Goal: Task Accomplishment & Management: Complete application form

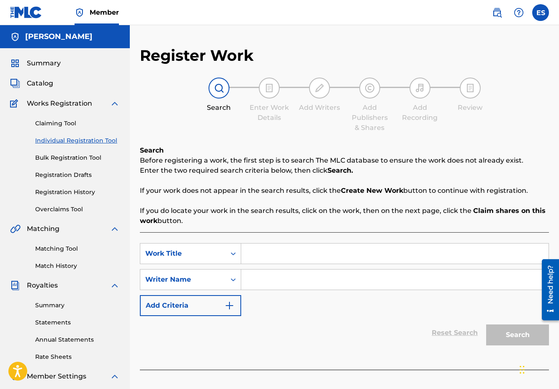
click at [257, 252] on input "Search Form" at bounding box center [394, 253] width 307 height 20
type input "What wil"
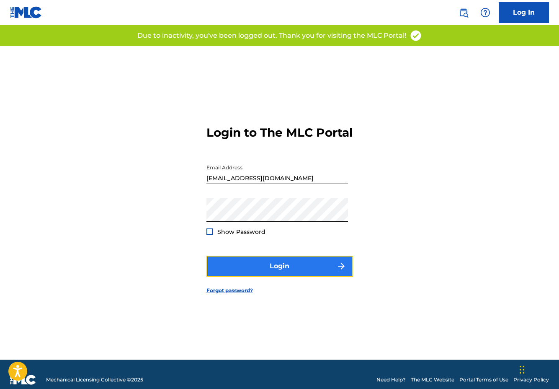
click at [274, 270] on button "Login" at bounding box center [279, 265] width 147 height 21
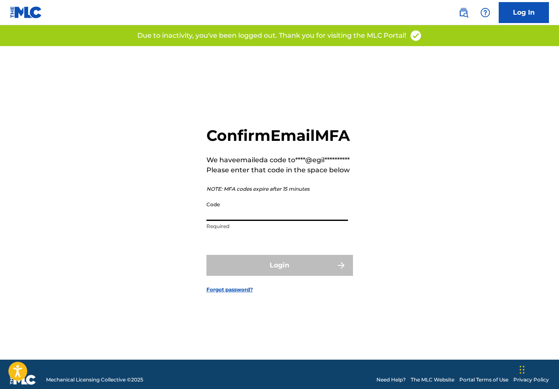
click at [249, 221] on input "Code" at bounding box center [277, 209] width 142 height 24
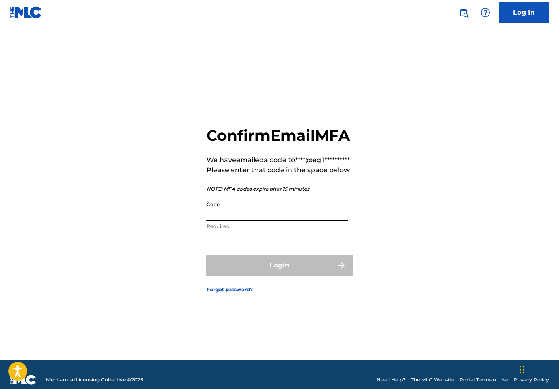
click at [225, 221] on input "Code" at bounding box center [277, 209] width 142 height 24
paste input "026574"
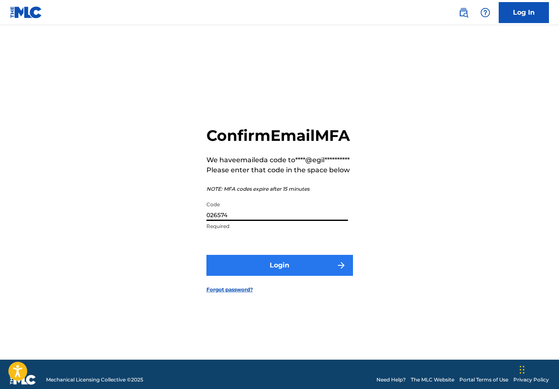
type input "026574"
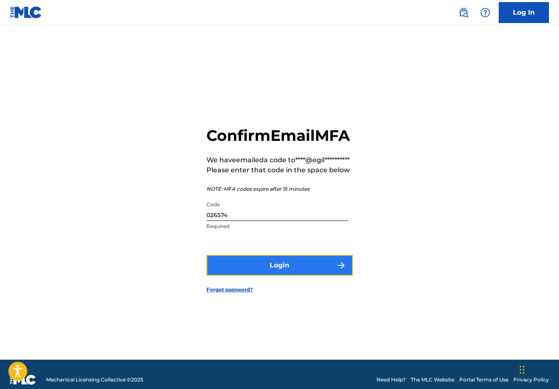
click at [258, 276] on button "Login" at bounding box center [279, 265] width 147 height 21
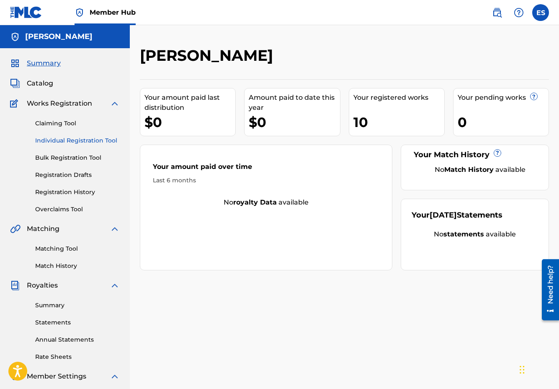
click at [53, 141] on link "Individual Registration Tool" at bounding box center [77, 140] width 85 height 9
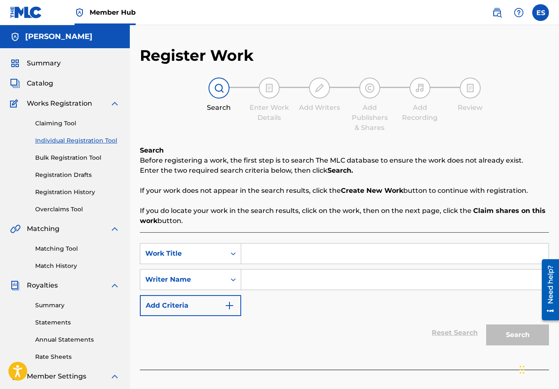
click at [281, 253] on input "Search Form" at bounding box center [394, 253] width 307 height 20
type input "What will [DATE] bring"
click at [304, 276] on input "Search Form" at bounding box center [394, 279] width 307 height 20
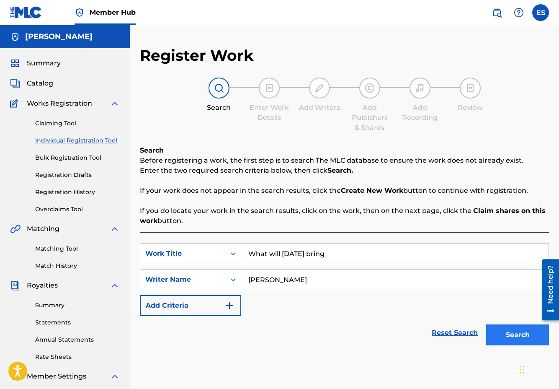
type input "[PERSON_NAME]"
click at [513, 334] on button "Search" at bounding box center [517, 334] width 63 height 21
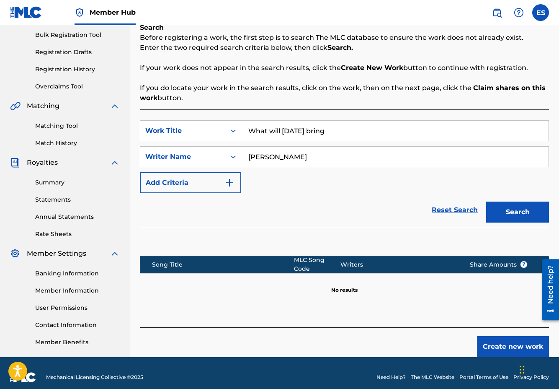
scroll to position [131, 0]
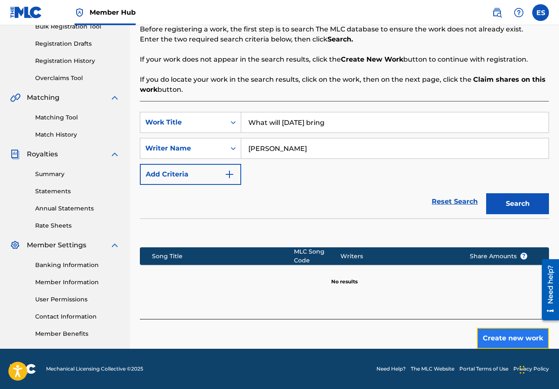
click at [506, 340] on button "Create new work" at bounding box center [513, 338] width 72 height 21
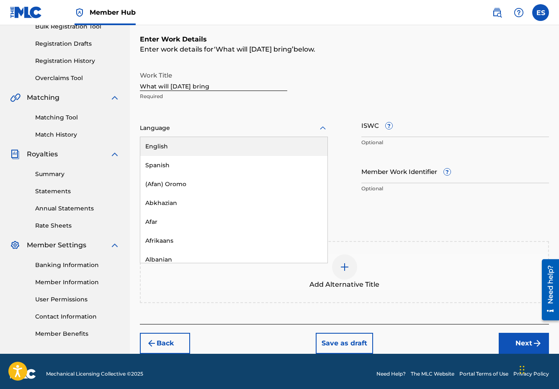
click at [186, 132] on div at bounding box center [234, 128] width 188 height 10
click at [184, 147] on div "English" at bounding box center [233, 146] width 187 height 19
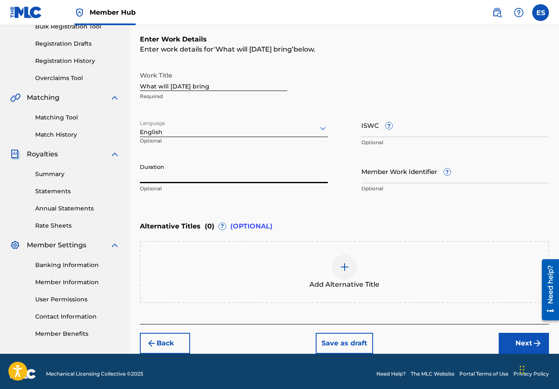
click at [160, 175] on input "Duration" at bounding box center [234, 171] width 188 height 24
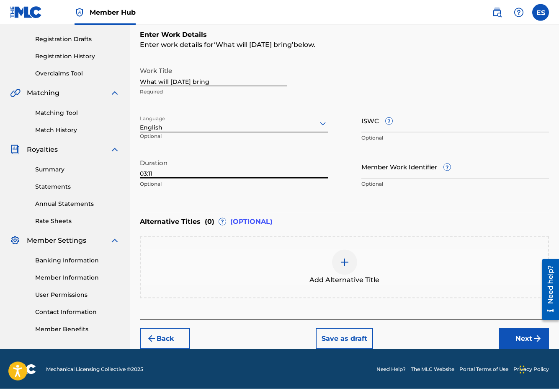
scroll to position [136, 0]
type input "03:11"
click at [523, 336] on button "Next" at bounding box center [524, 338] width 50 height 21
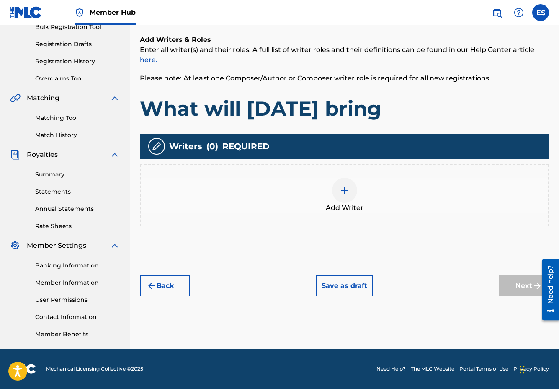
click at [345, 189] on img at bounding box center [345, 190] width 10 height 10
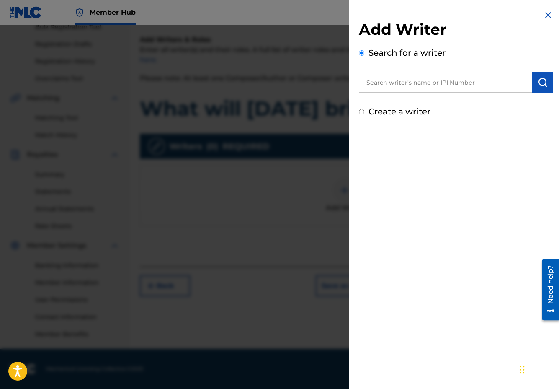
click at [384, 80] on input "text" at bounding box center [445, 82] width 173 height 21
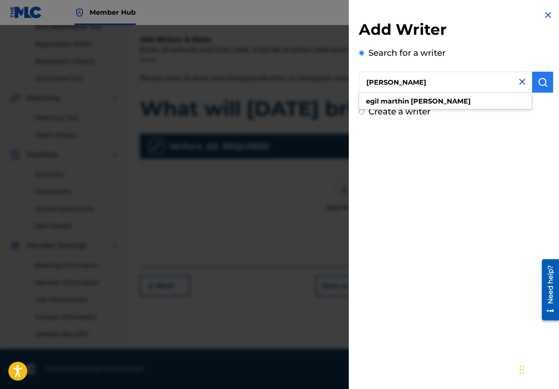
type input "[PERSON_NAME]"
click at [537, 81] on button "submit" at bounding box center [542, 82] width 21 height 21
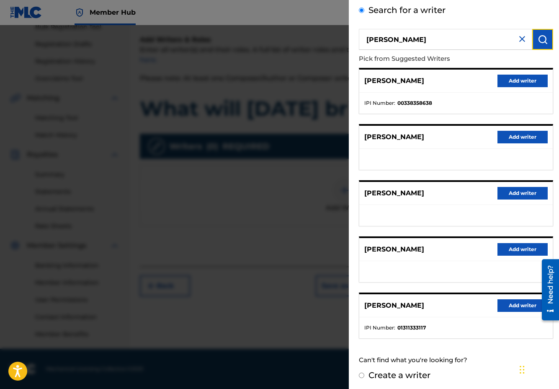
scroll to position [45, 0]
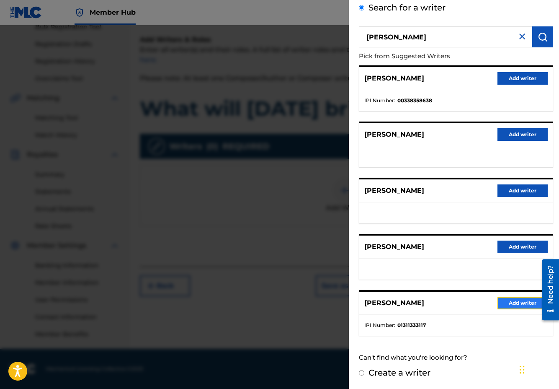
click at [512, 303] on button "Add writer" at bounding box center [523, 303] width 50 height 13
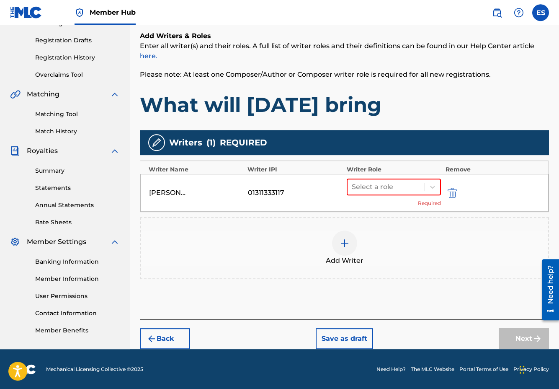
scroll to position [135, 0]
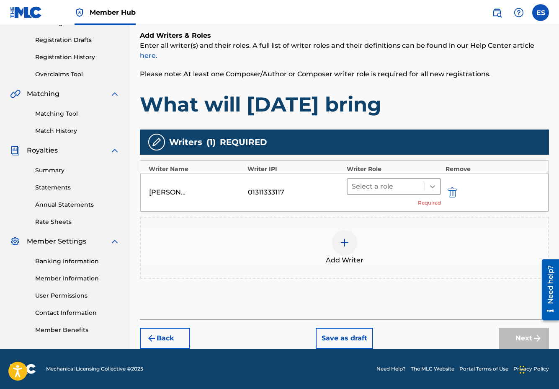
click at [433, 187] on icon at bounding box center [432, 186] width 5 height 3
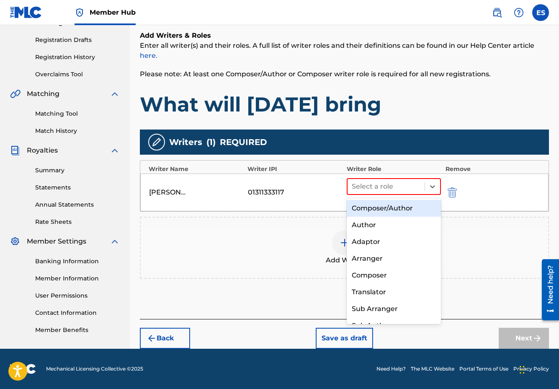
click at [412, 207] on div "Composer/Author" at bounding box center [394, 208] width 95 height 17
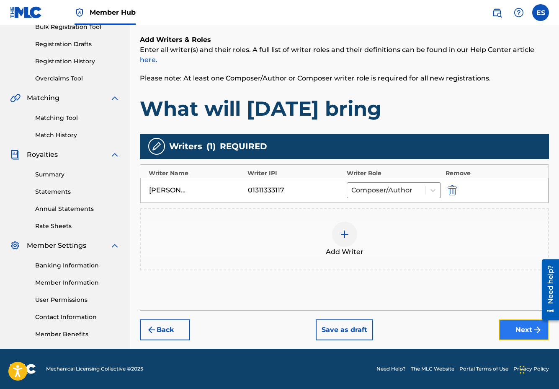
click at [523, 330] on button "Next" at bounding box center [524, 329] width 50 height 21
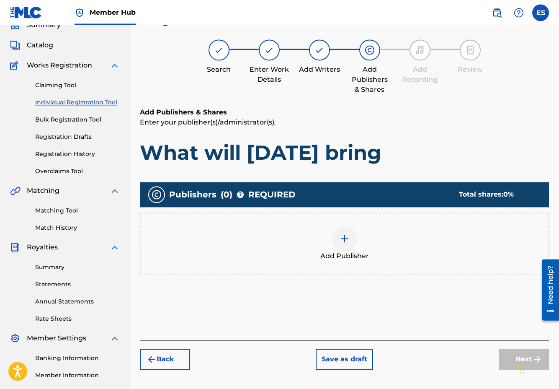
scroll to position [38, 0]
click at [347, 239] on img at bounding box center [345, 239] width 10 height 10
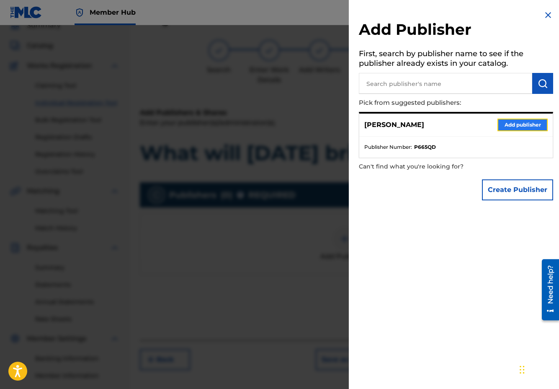
click at [510, 126] on button "Add publisher" at bounding box center [523, 125] width 50 height 13
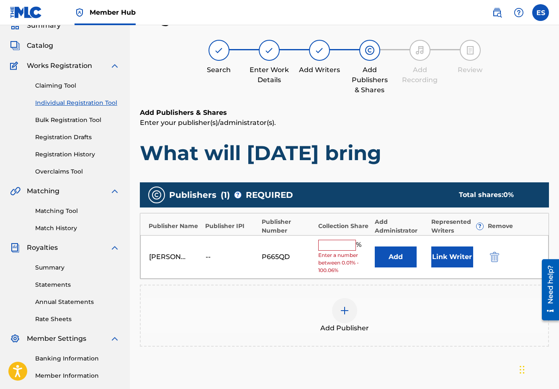
click at [339, 244] on input "text" at bounding box center [337, 245] width 38 height 11
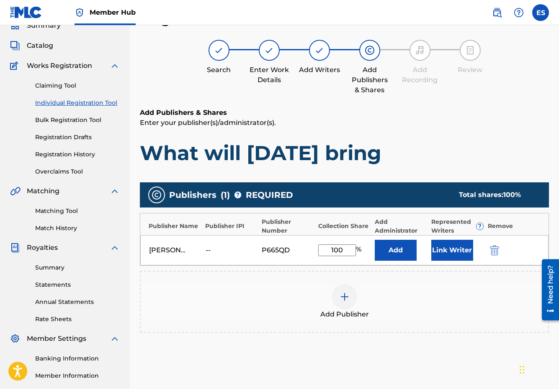
type input "100"
click at [472, 366] on div "Add Publishers & Shares Enter your publisher(s)/administrator(s). What will [DA…" at bounding box center [344, 253] width 409 height 290
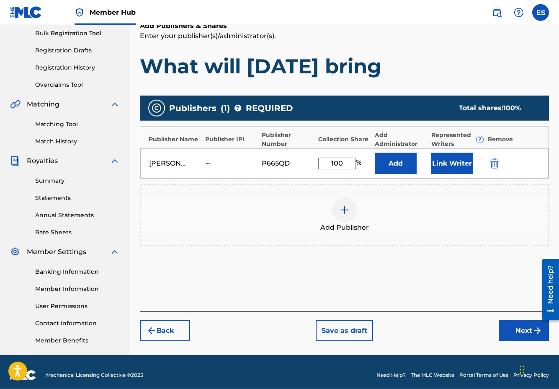
scroll to position [131, 0]
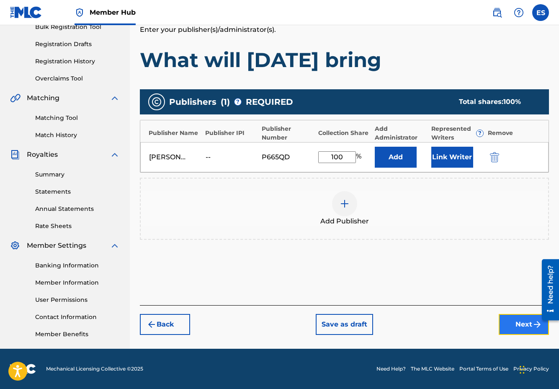
click at [523, 327] on button "Next" at bounding box center [524, 324] width 50 height 21
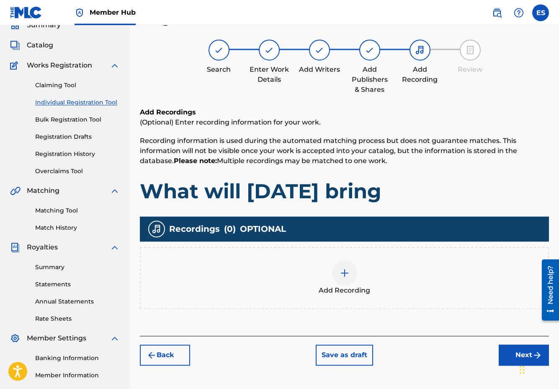
scroll to position [38, 0]
click at [344, 271] on img at bounding box center [345, 273] width 10 height 10
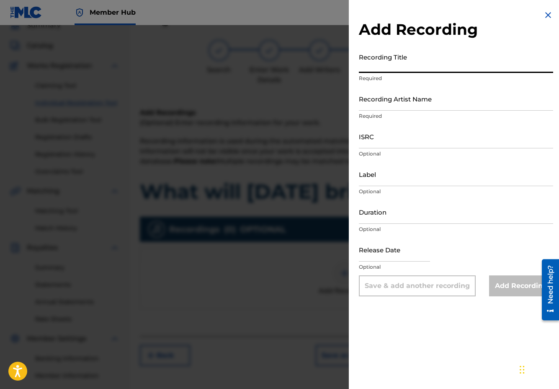
click at [379, 67] on input "Recording Title" at bounding box center [456, 61] width 194 height 24
type input "What will [DATE] bring"
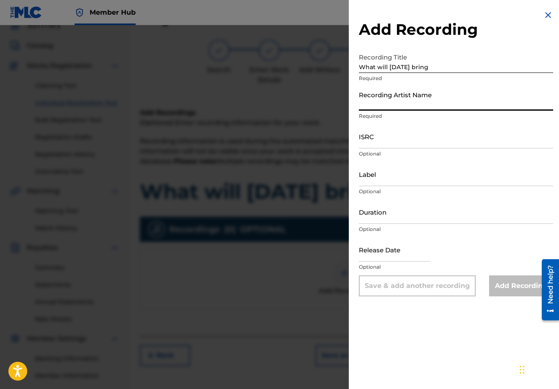
click at [394, 105] on input "Recording Artist Name" at bounding box center [456, 99] width 194 height 24
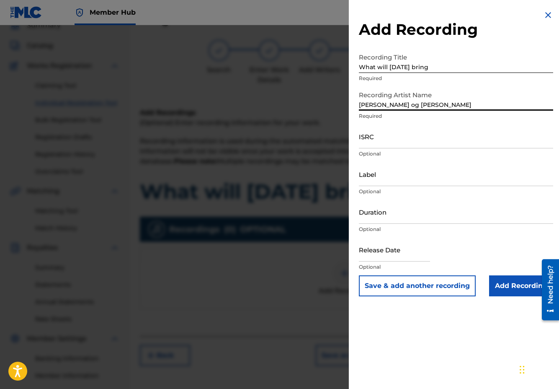
type input "[PERSON_NAME] og [PERSON_NAME]"
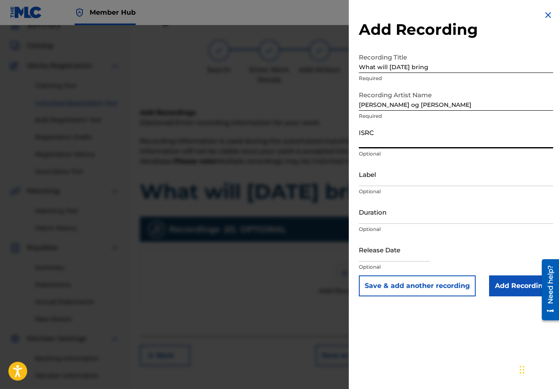
click at [375, 143] on input "ISRC" at bounding box center [456, 136] width 194 height 24
paste input "QT3F22532307"
type input "QT3F22532307"
click at [379, 181] on input "Label" at bounding box center [456, 174] width 194 height 24
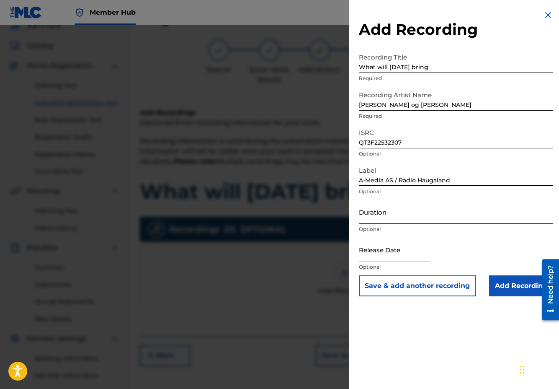
type input "A-Media AS / Radio Haugaland"
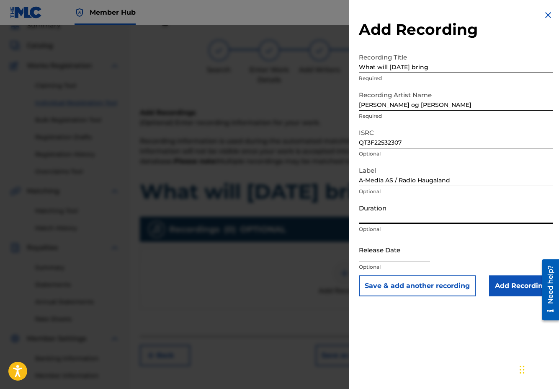
click at [375, 219] on input "Duration" at bounding box center [456, 212] width 194 height 24
type input "03:11"
select select "8"
select select "2025"
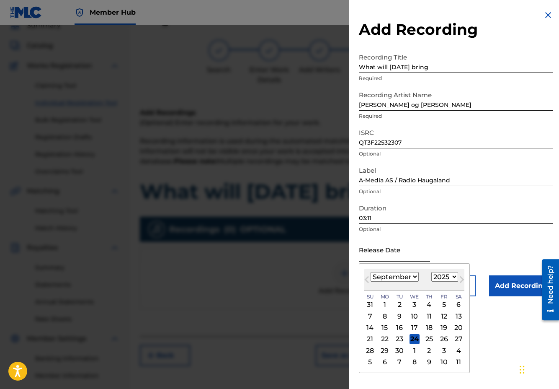
click at [392, 258] on input "text" at bounding box center [394, 249] width 71 height 24
click at [413, 337] on div "24" at bounding box center [415, 339] width 10 height 10
type input "[DATE]"
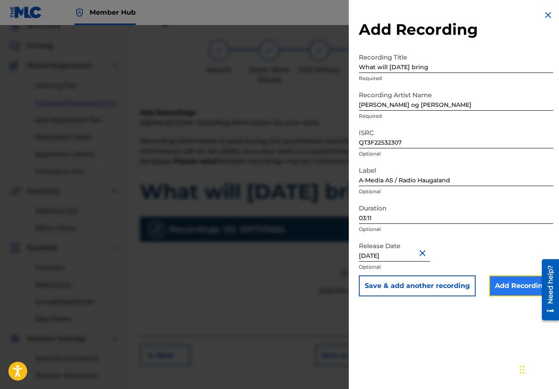
click at [523, 287] on input "Add Recording" at bounding box center [521, 285] width 64 height 21
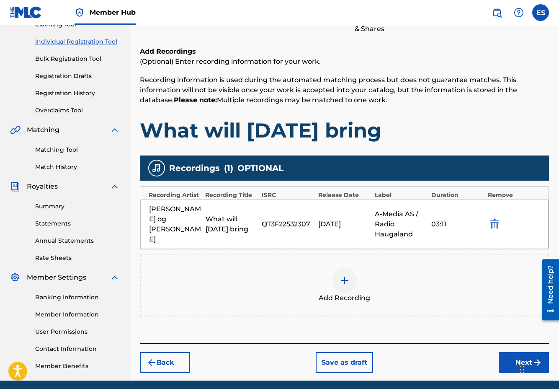
scroll to position [131, 0]
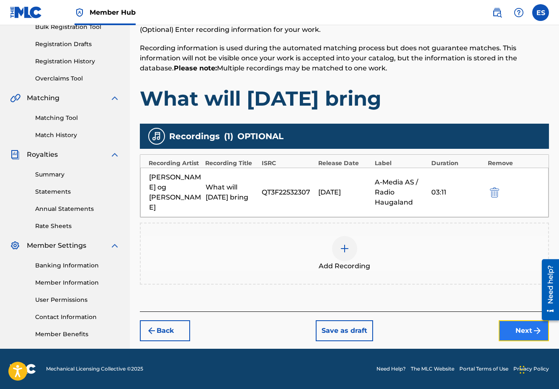
click at [511, 320] on button "Next" at bounding box center [524, 330] width 50 height 21
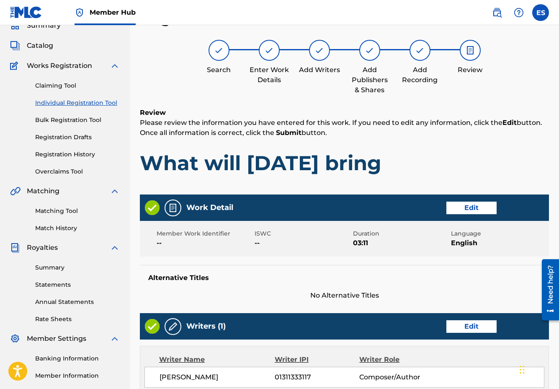
scroll to position [330, 0]
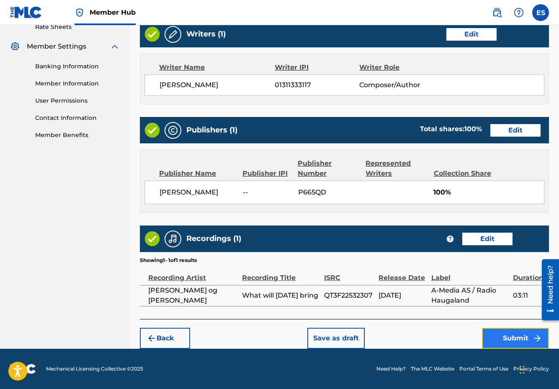
click at [504, 335] on button "Submit" at bounding box center [515, 338] width 67 height 21
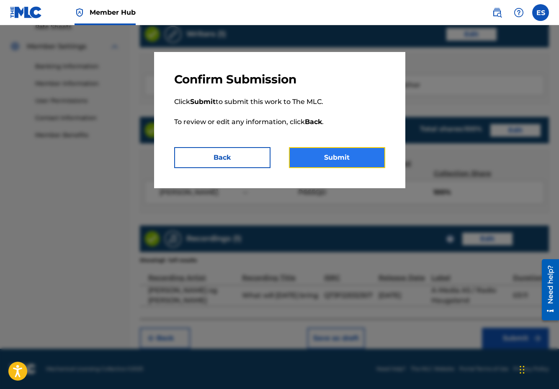
click at [342, 160] on button "Submit" at bounding box center [337, 157] width 96 height 21
